Goal: Task Accomplishment & Management: Complete application form

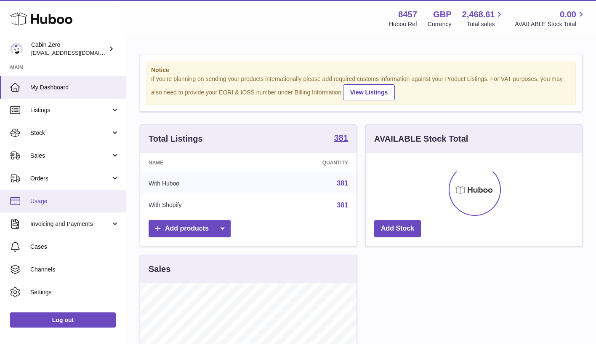
scroll to position [131, 216]
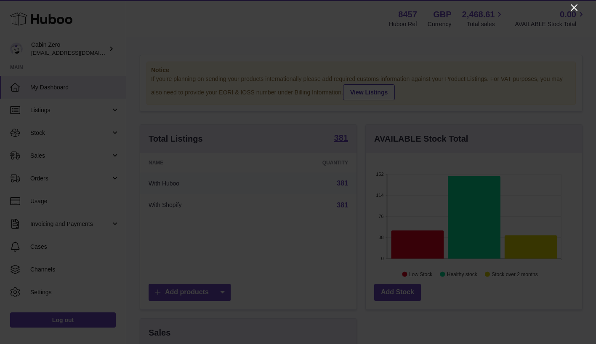
click at [578, 9] on icon "Close" at bounding box center [574, 8] width 10 height 10
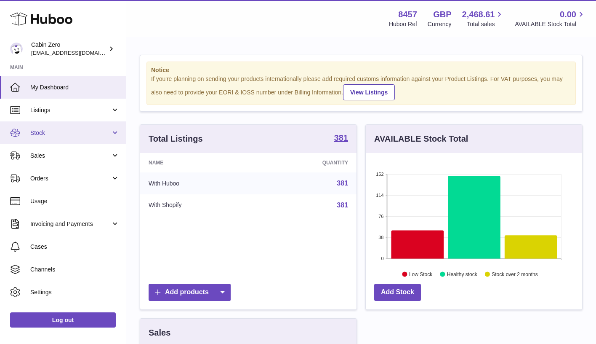
click at [112, 138] on link "Stock" at bounding box center [63, 132] width 126 height 23
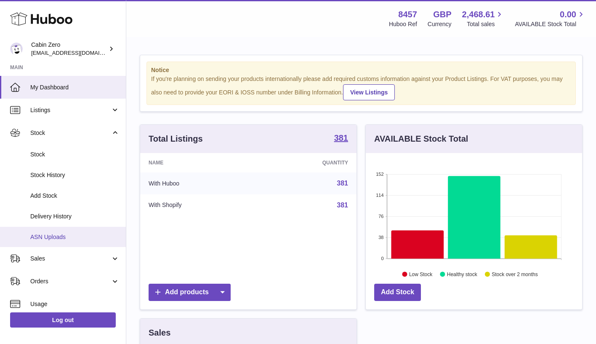
click at [80, 236] on span "ASN Uploads" at bounding box center [74, 237] width 89 height 8
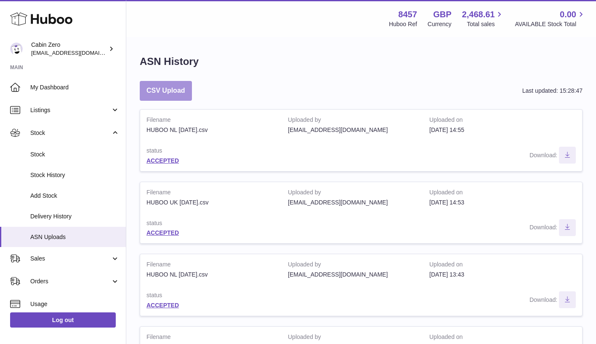
click at [183, 97] on button "CSV Upload" at bounding box center [166, 91] width 52 height 20
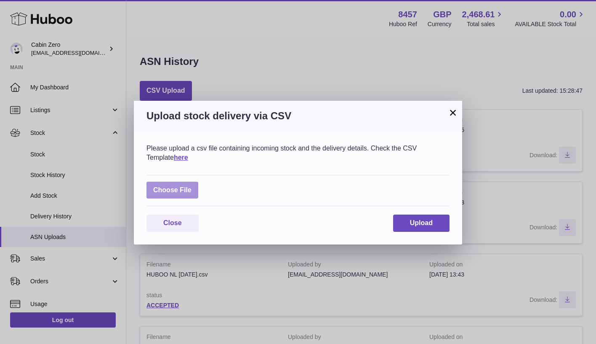
click at [187, 195] on label at bounding box center [172, 189] width 52 height 17
click at [192, 186] on input "file" at bounding box center [192, 186] width 0 height 0
type input "**********"
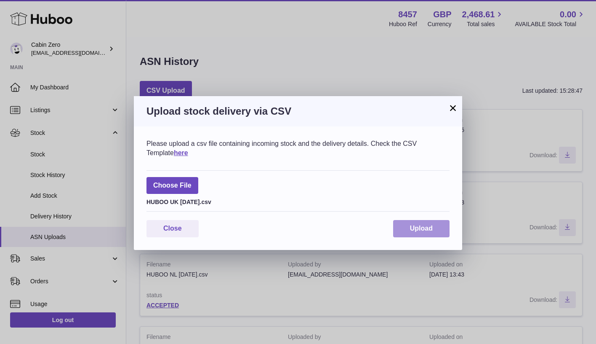
click at [436, 231] on button "Upload" at bounding box center [421, 228] width 56 height 17
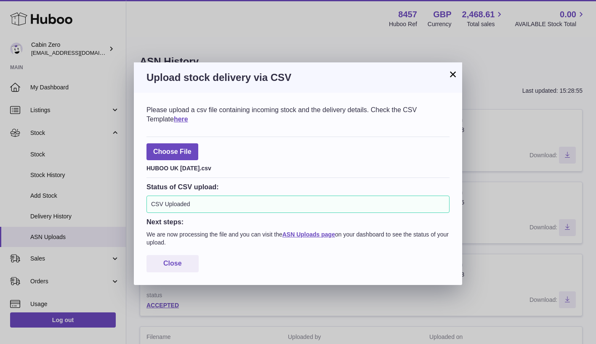
click at [316, 237] on p "We are now processing the file and you can visit the ASN Uploads page on your d…" at bounding box center [297, 238] width 303 height 16
click at [316, 234] on link "ASN Uploads page" at bounding box center [308, 234] width 53 height 7
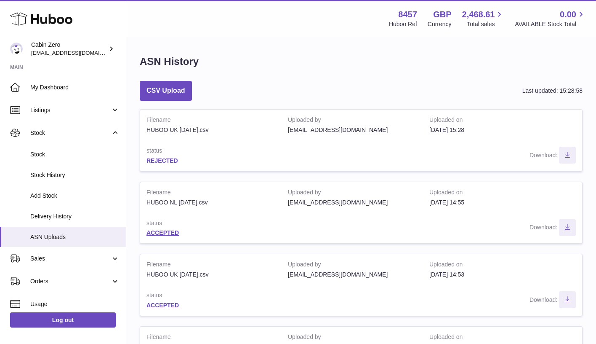
click at [173, 159] on link "REJECTED" at bounding box center [162, 160] width 32 height 7
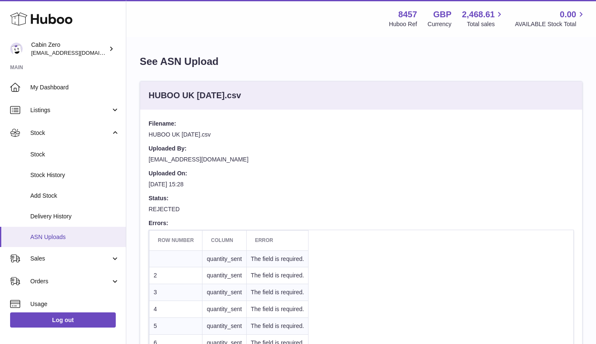
click at [65, 233] on span "ASN Uploads" at bounding box center [74, 237] width 89 height 8
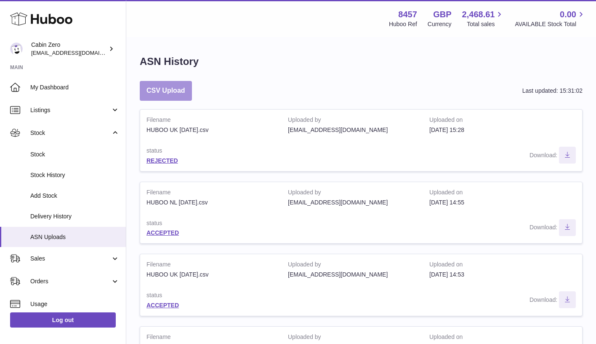
click at [184, 91] on button "CSV Upload" at bounding box center [166, 91] width 52 height 20
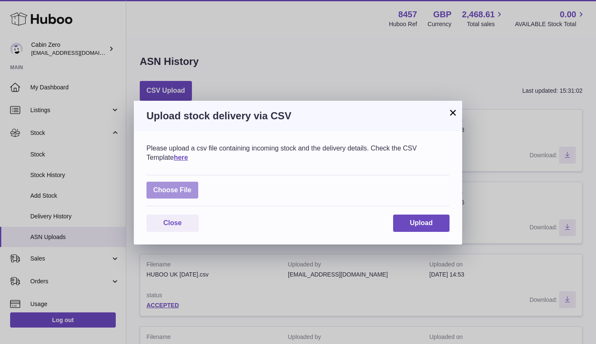
click at [187, 191] on label at bounding box center [172, 189] width 52 height 17
click at [192, 186] on input "file" at bounding box center [192, 186] width 0 height 0
type input "**********"
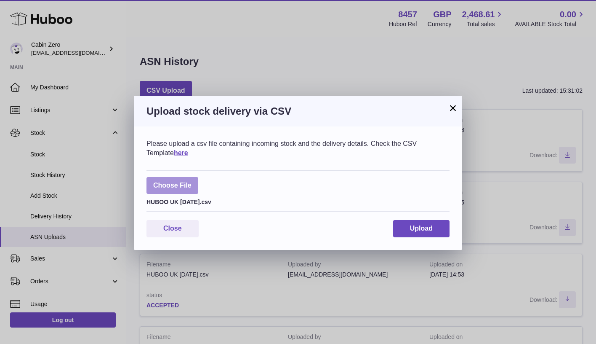
click at [449, 230] on button "Upload" at bounding box center [421, 228] width 56 height 17
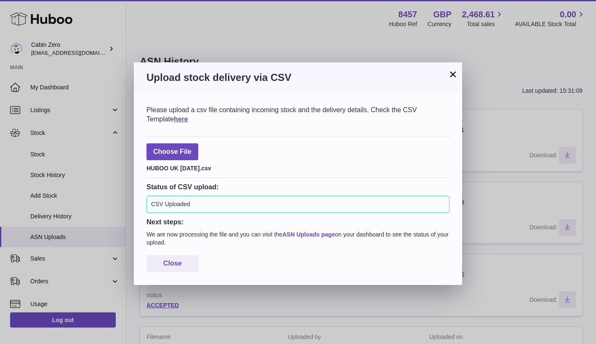
click at [297, 231] on link "ASN Uploads page" at bounding box center [308, 234] width 53 height 7
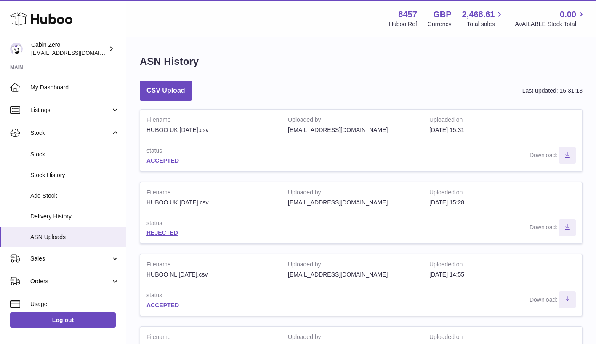
click at [172, 160] on link "ACCEPTED" at bounding box center [162, 160] width 32 height 7
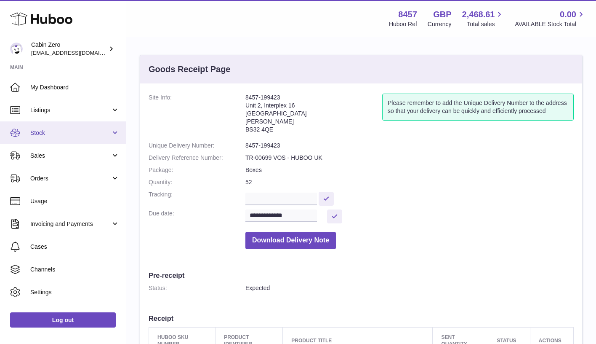
click at [114, 133] on link "Stock" at bounding box center [63, 132] width 126 height 23
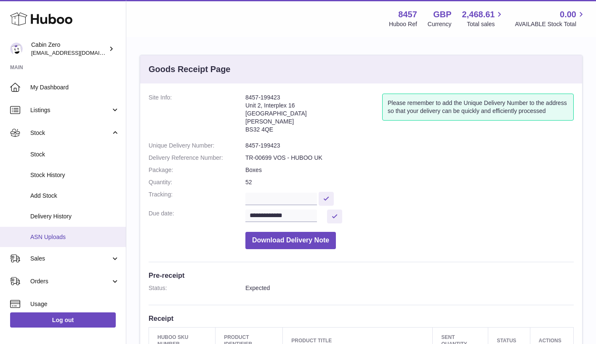
click at [66, 233] on span "ASN Uploads" at bounding box center [74, 237] width 89 height 8
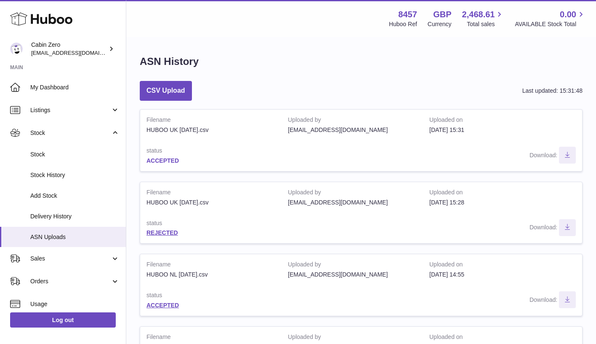
click at [168, 157] on link "ACCEPTED" at bounding box center [162, 160] width 32 height 7
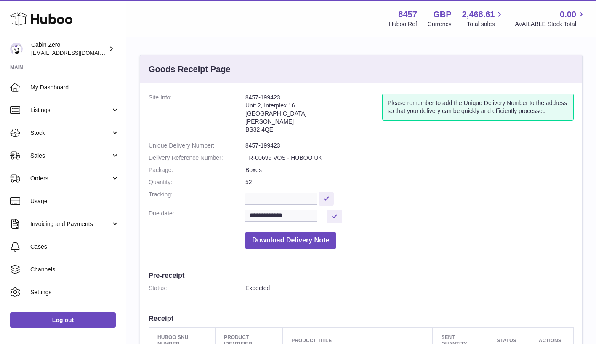
drag, startPoint x: 247, startPoint y: 97, endPoint x: 282, endPoint y: 96, distance: 35.0
click at [282, 96] on address "8457-199423 [STREET_ADDRESS][PERSON_NAME]" at bounding box center [313, 115] width 137 height 44
copy address "8457-199423"
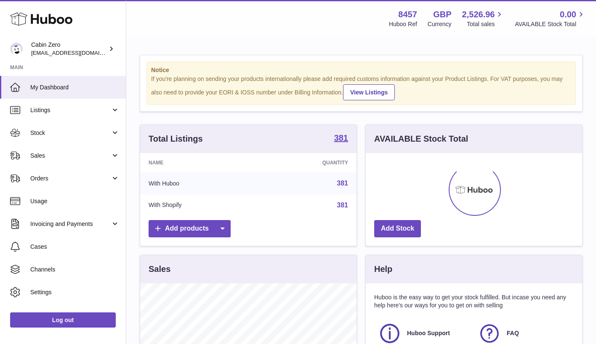
scroll to position [131, 216]
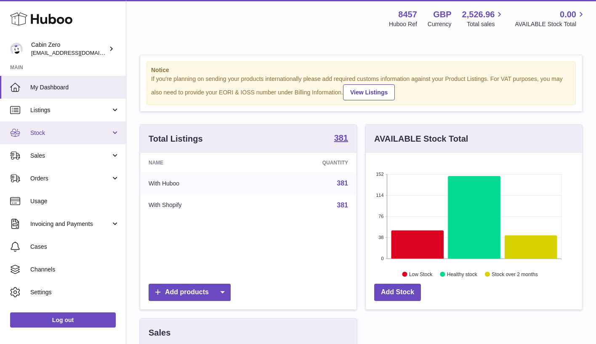
click at [115, 133] on link "Stock" at bounding box center [63, 132] width 126 height 23
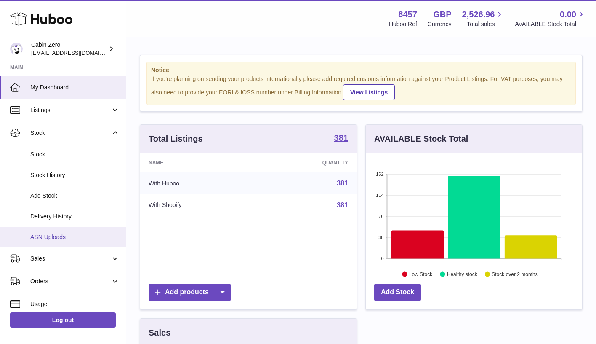
click at [90, 233] on span "ASN Uploads" at bounding box center [74, 237] width 89 height 8
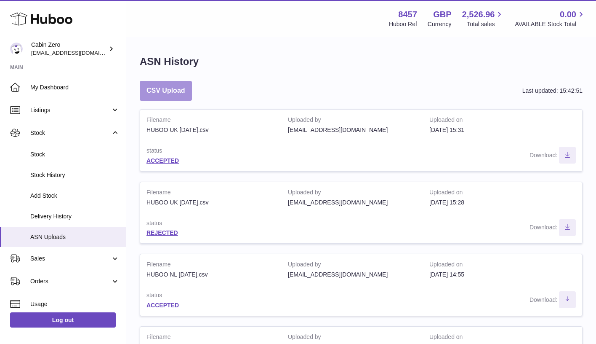
click at [175, 90] on button "CSV Upload" at bounding box center [166, 91] width 52 height 20
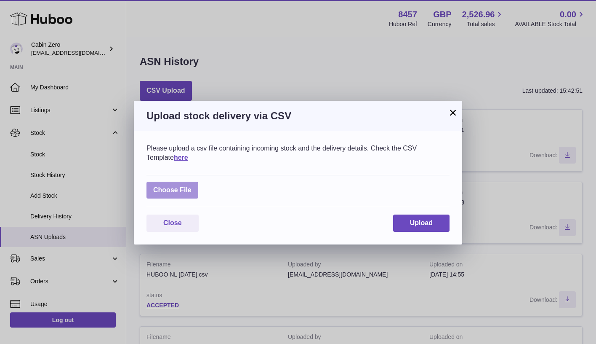
click at [189, 189] on label at bounding box center [172, 189] width 52 height 17
click at [192, 186] on input "file" at bounding box center [192, 186] width 0 height 0
click at [176, 193] on label at bounding box center [172, 189] width 52 height 17
click at [192, 186] on input "file" at bounding box center [192, 186] width 0 height 0
type input "**********"
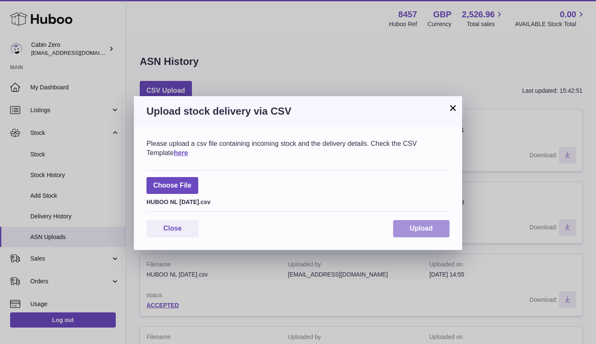
click at [432, 227] on span "Upload" at bounding box center [421, 227] width 23 height 7
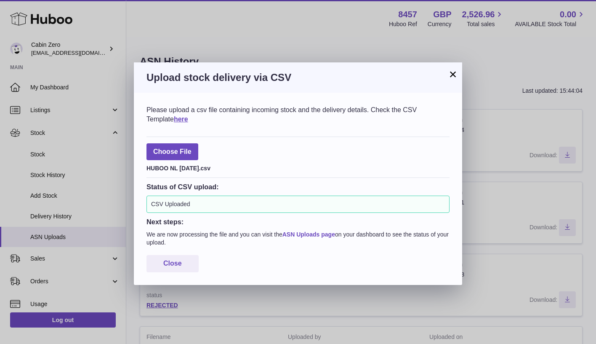
click at [324, 234] on link "ASN Uploads page" at bounding box center [308, 234] width 53 height 7
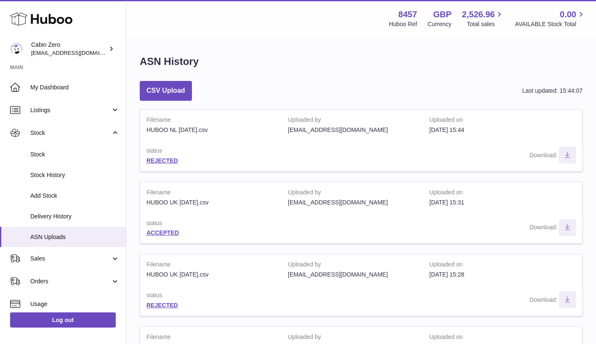
click at [276, 72] on div "ASN History" at bounding box center [361, 64] width 443 height 18
click at [185, 88] on button "CSV Upload" at bounding box center [166, 91] width 52 height 20
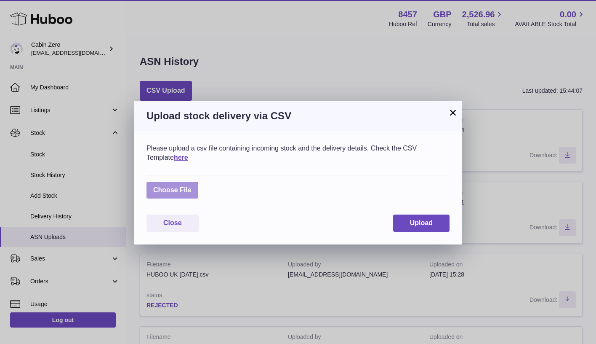
click at [184, 191] on label at bounding box center [172, 189] width 52 height 17
click at [192, 186] on input "file" at bounding box center [192, 186] width 0 height 0
click at [450, 112] on button "×" at bounding box center [453, 112] width 10 height 10
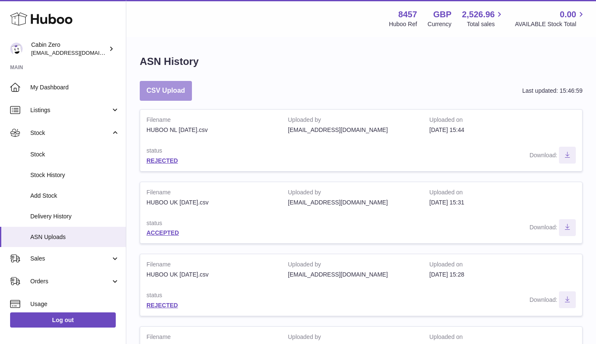
click at [167, 86] on button "CSV Upload" at bounding box center [166, 91] width 52 height 20
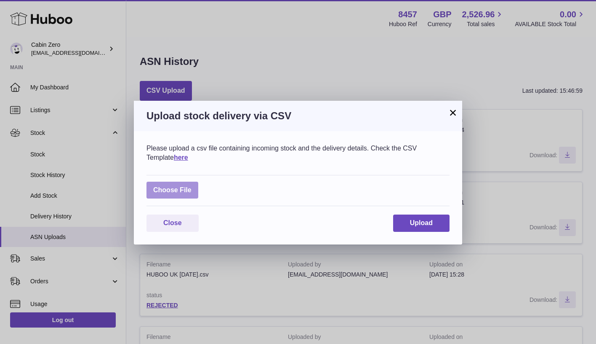
click at [176, 187] on label at bounding box center [172, 189] width 52 height 17
click at [192, 186] on input "file" at bounding box center [192, 186] width 0 height 0
type input "**********"
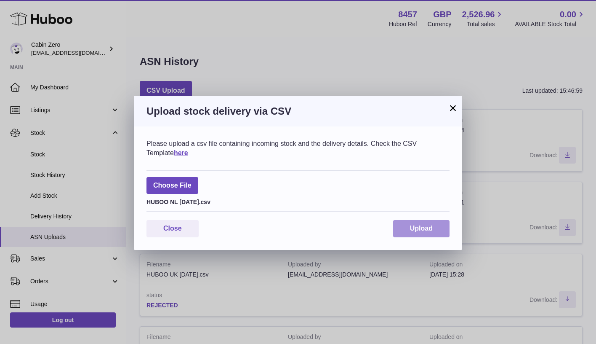
click at [426, 227] on span "Upload" at bounding box center [421, 227] width 23 height 7
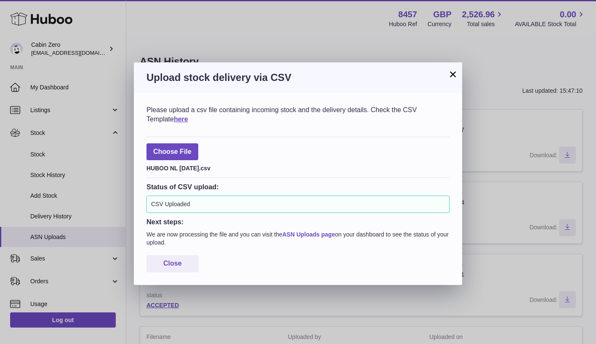
click at [324, 232] on link "ASN Uploads page" at bounding box center [308, 234] width 53 height 7
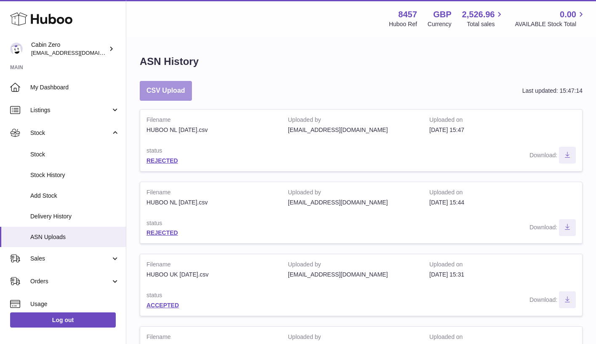
click at [166, 87] on button "CSV Upload" at bounding box center [166, 91] width 52 height 20
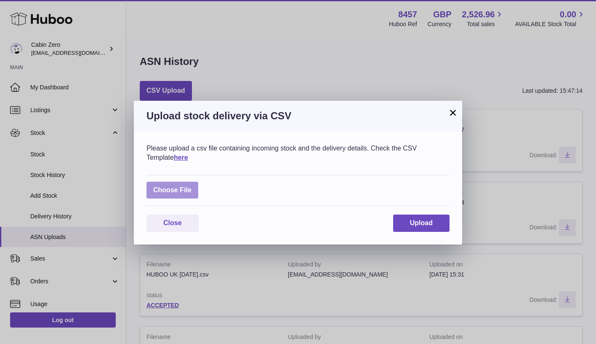
click at [173, 182] on label at bounding box center [172, 189] width 52 height 17
click at [192, 186] on input "file" at bounding box center [192, 186] width 0 height 0
type input "**********"
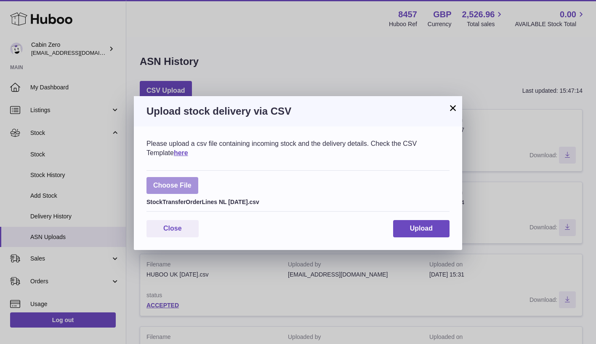
click at [438, 228] on button "Upload" at bounding box center [421, 228] width 56 height 17
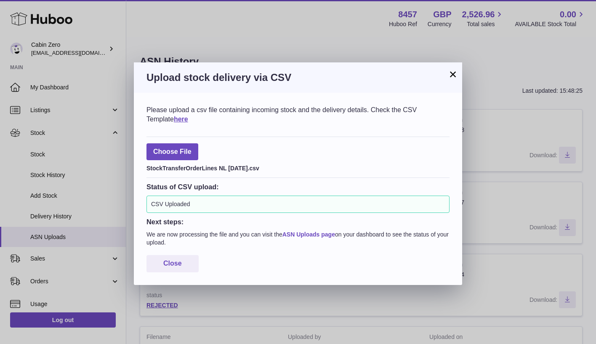
click at [320, 231] on link "ASN Uploads page" at bounding box center [308, 234] width 53 height 7
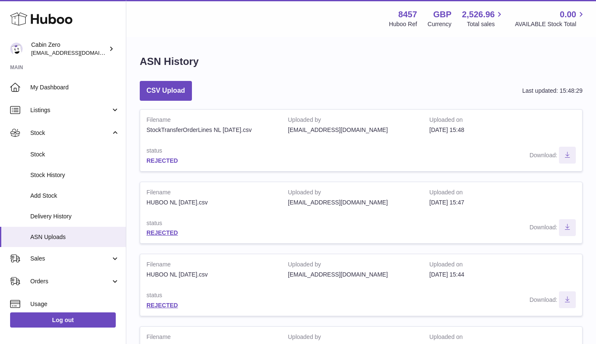
click at [174, 158] on link "REJECTED" at bounding box center [162, 160] width 32 height 7
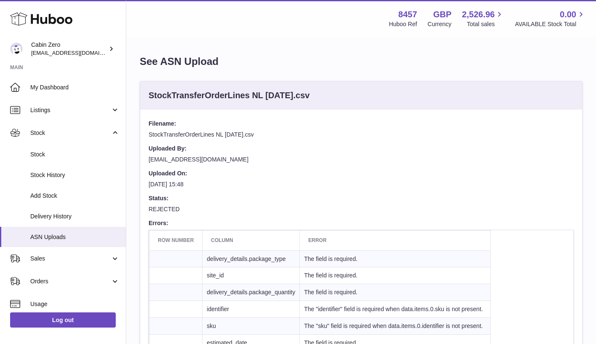
click at [389, 167] on dd "[EMAIL_ADDRESS][DOMAIN_NAME]" at bounding box center [361, 162] width 425 height 14
click at [67, 233] on span "ASN Uploads" at bounding box center [74, 237] width 89 height 8
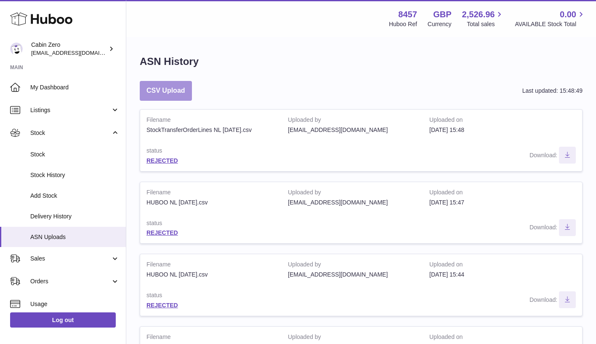
click at [179, 92] on button "CSV Upload" at bounding box center [166, 91] width 52 height 20
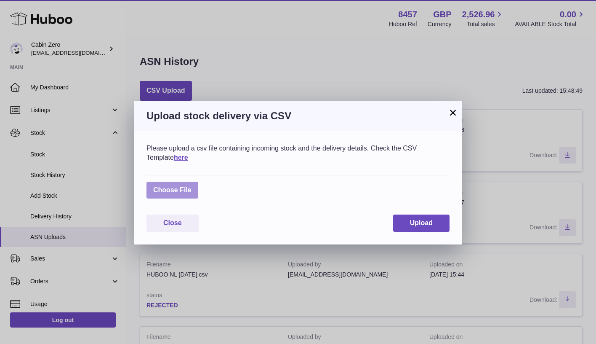
click at [184, 188] on label at bounding box center [172, 189] width 52 height 17
click at [192, 186] on input "file" at bounding box center [192, 186] width 0 height 0
click at [169, 183] on label at bounding box center [172, 189] width 52 height 17
click at [192, 186] on input "file" at bounding box center [192, 186] width 0 height 0
type input "**********"
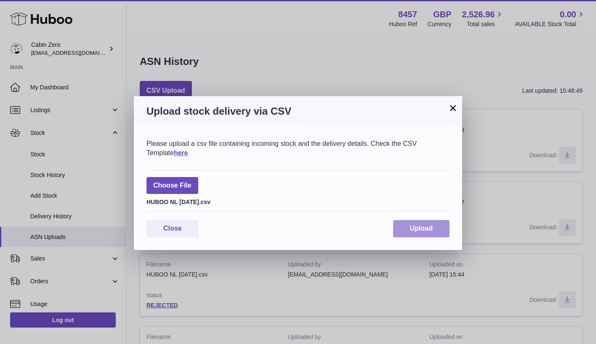
click at [434, 227] on button "Upload" at bounding box center [421, 228] width 56 height 17
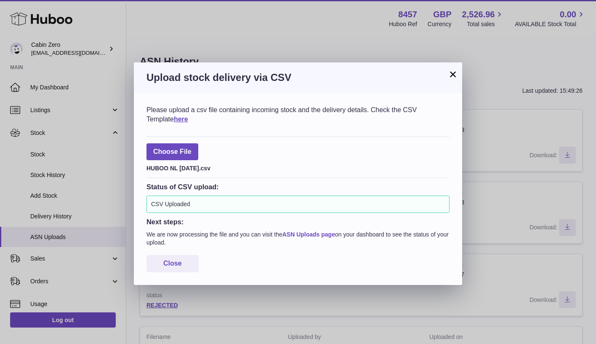
click at [317, 231] on link "ASN Uploads page" at bounding box center [308, 234] width 53 height 7
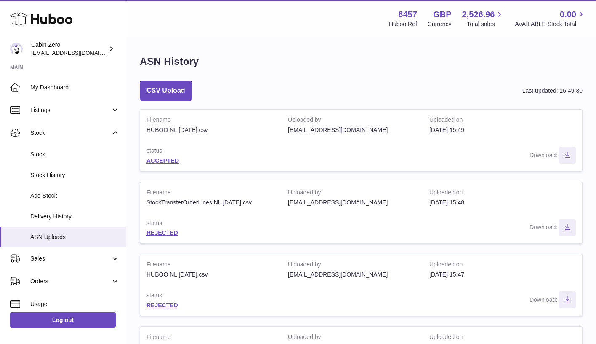
click at [174, 154] on strong "status" at bounding box center [210, 151] width 129 height 10
click at [169, 157] on link "ACCEPTED" at bounding box center [162, 160] width 32 height 7
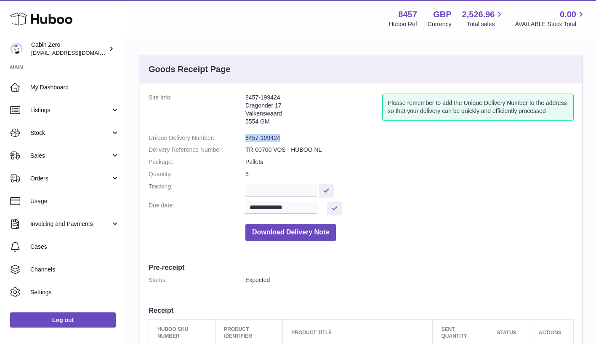
drag, startPoint x: 245, startPoint y: 136, endPoint x: 282, endPoint y: 136, distance: 37.0
click at [282, 136] on dd "8457-199424" at bounding box center [409, 138] width 328 height 8
copy dd "8457-199424"
click at [303, 117] on address "8457-199424 Dragonder 17 Valkenswaard 5554 GM" at bounding box center [313, 111] width 137 height 36
